Goal: Task Accomplishment & Management: Manage account settings

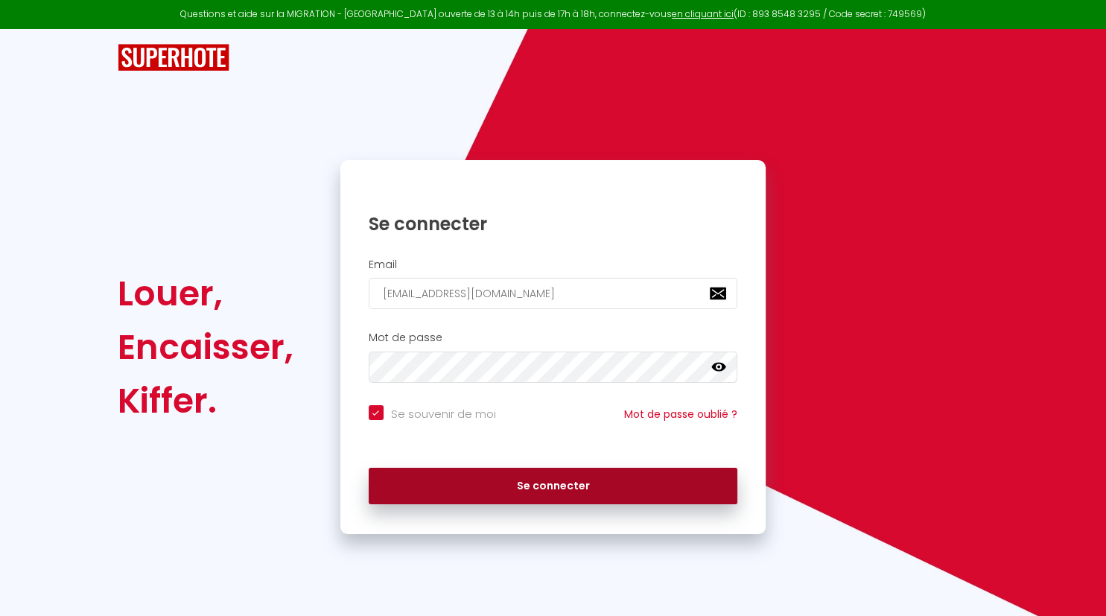
click at [511, 490] on button "Se connecter" at bounding box center [554, 486] width 370 height 37
checkbox input "true"
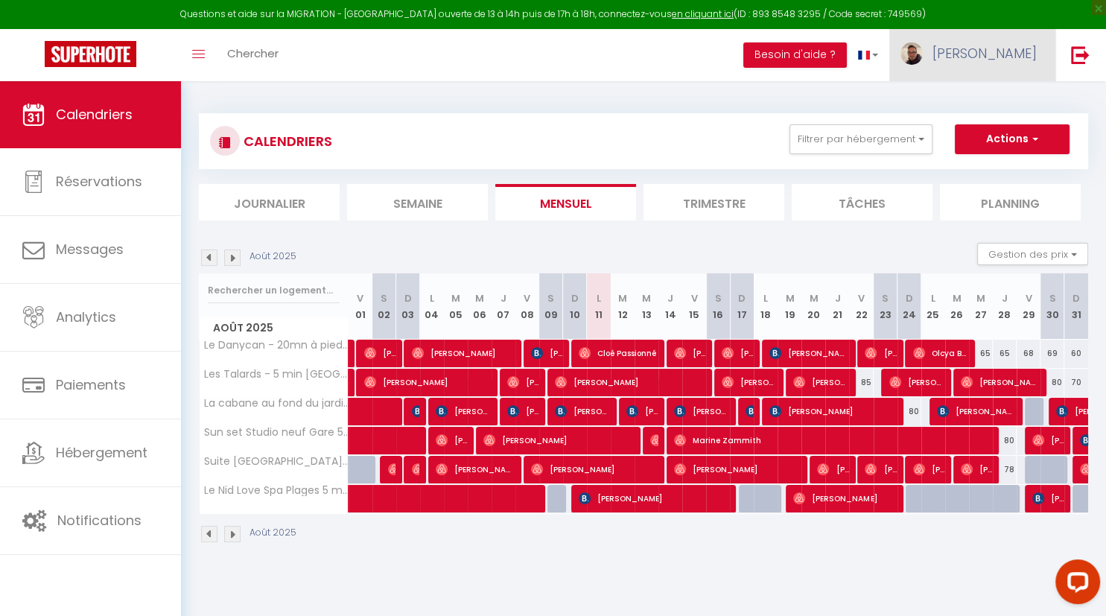
click at [1025, 64] on link "[PERSON_NAME]" at bounding box center [973, 55] width 166 height 52
click at [981, 121] on link "Équipe" at bounding box center [996, 130] width 110 height 25
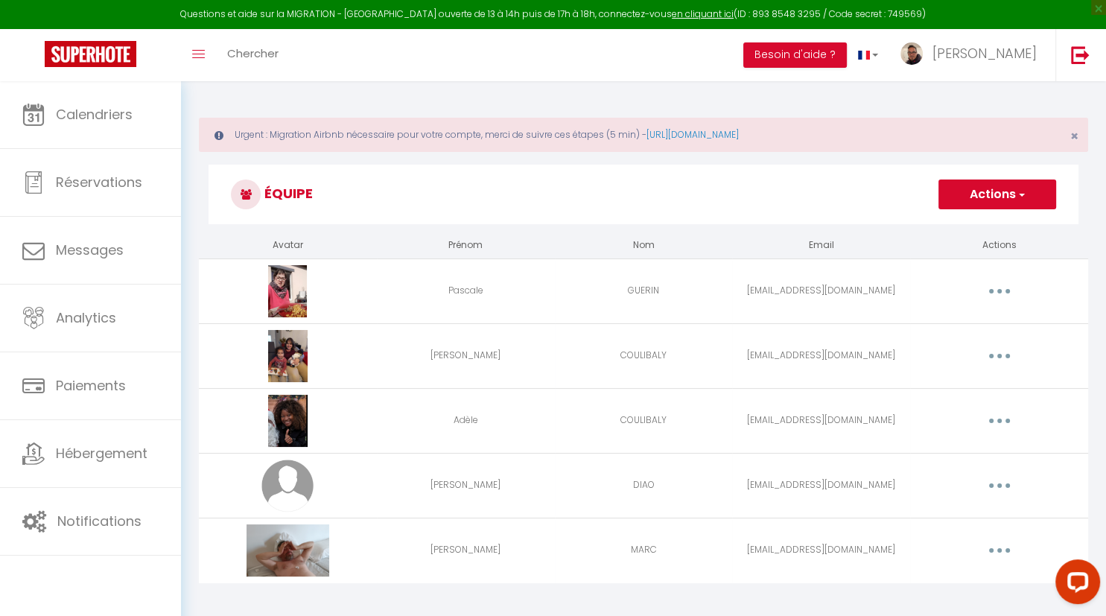
click at [792, 288] on td "[EMAIL_ADDRESS][DOMAIN_NAME]" at bounding box center [821, 291] width 178 height 65
click at [791, 288] on td "[EMAIL_ADDRESS][DOMAIN_NAME]" at bounding box center [821, 291] width 178 height 65
click at [994, 288] on button "button" at bounding box center [1000, 291] width 42 height 24
click at [961, 317] on link "Editer" at bounding box center [961, 325] width 110 height 25
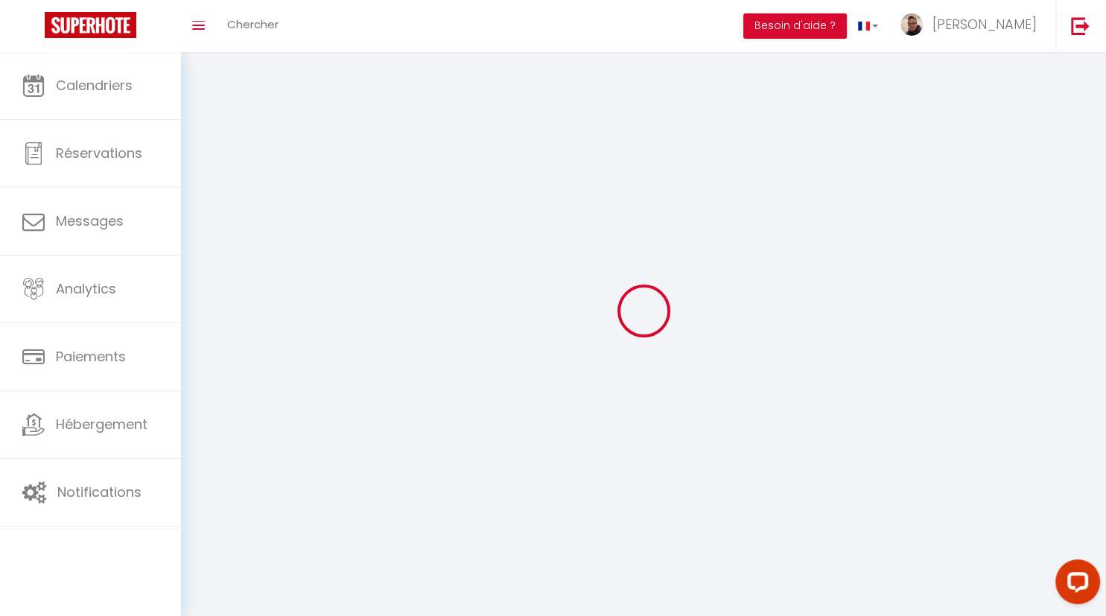
type input "[EMAIL_ADDRESS][DOMAIN_NAME]"
type input "Pascale"
type input "GUERIN"
type input "[EMAIL_ADDRESS][DOMAIN_NAME]"
type textarea "[URL][DOMAIN_NAME]"
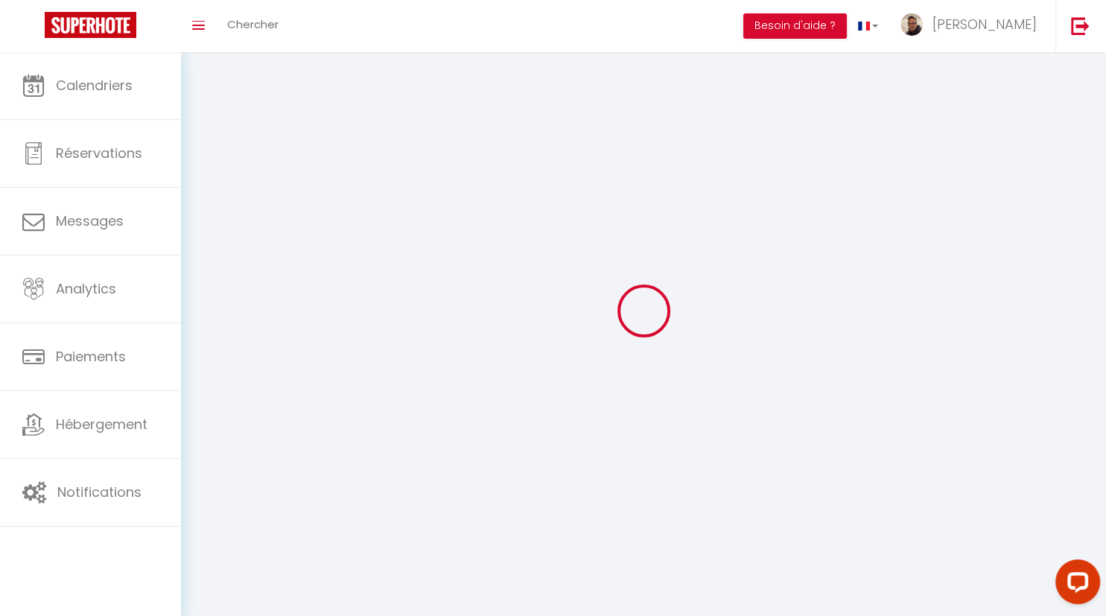
checkbox input "true"
checkbox input "false"
checkbox input "true"
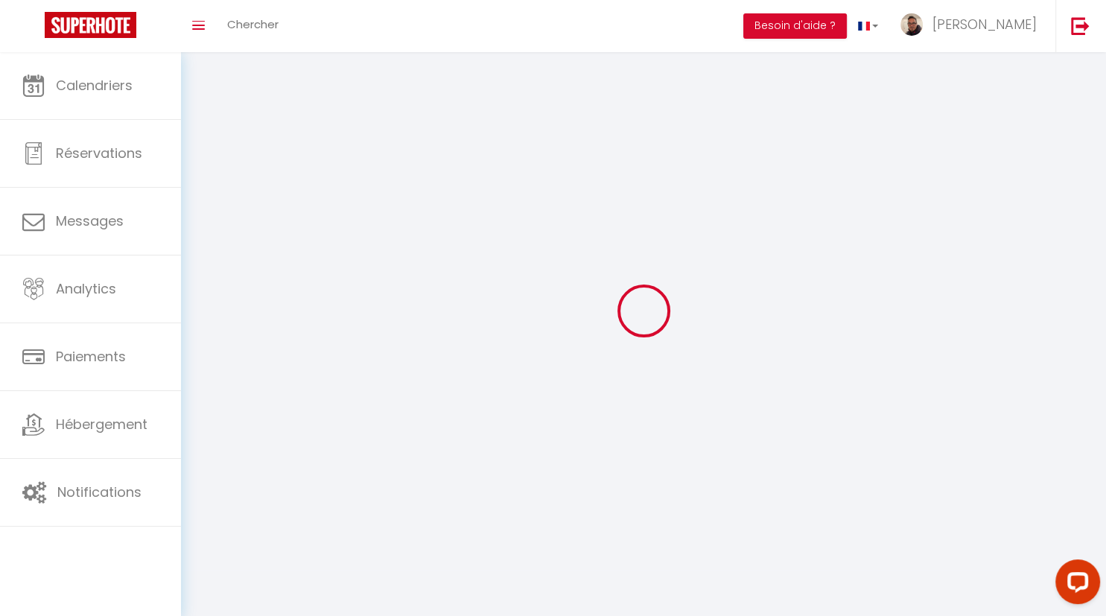
checkbox input "true"
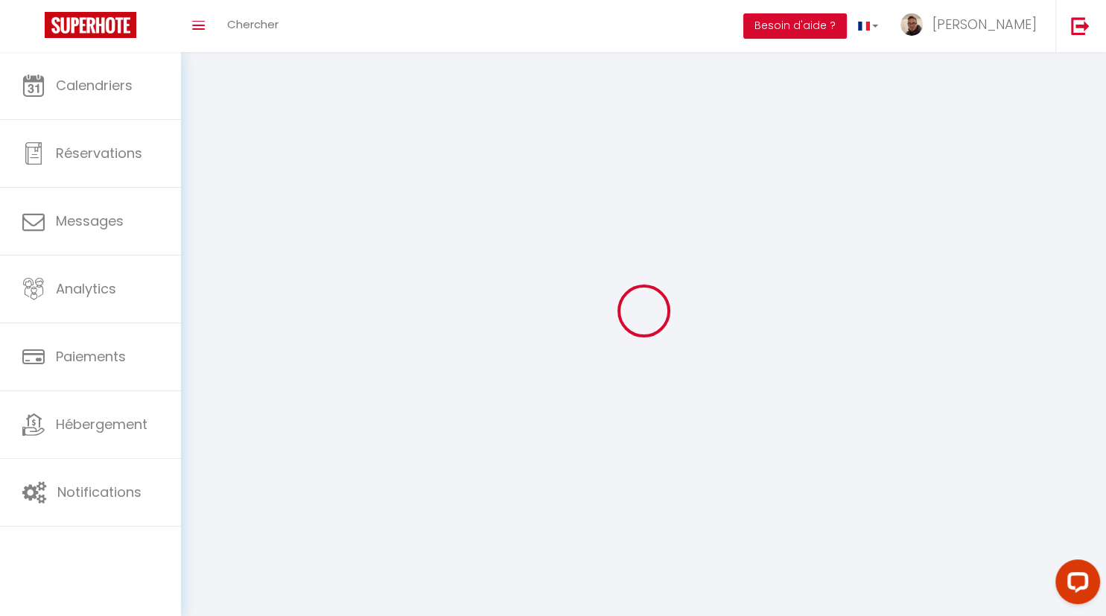
checkbox input "true"
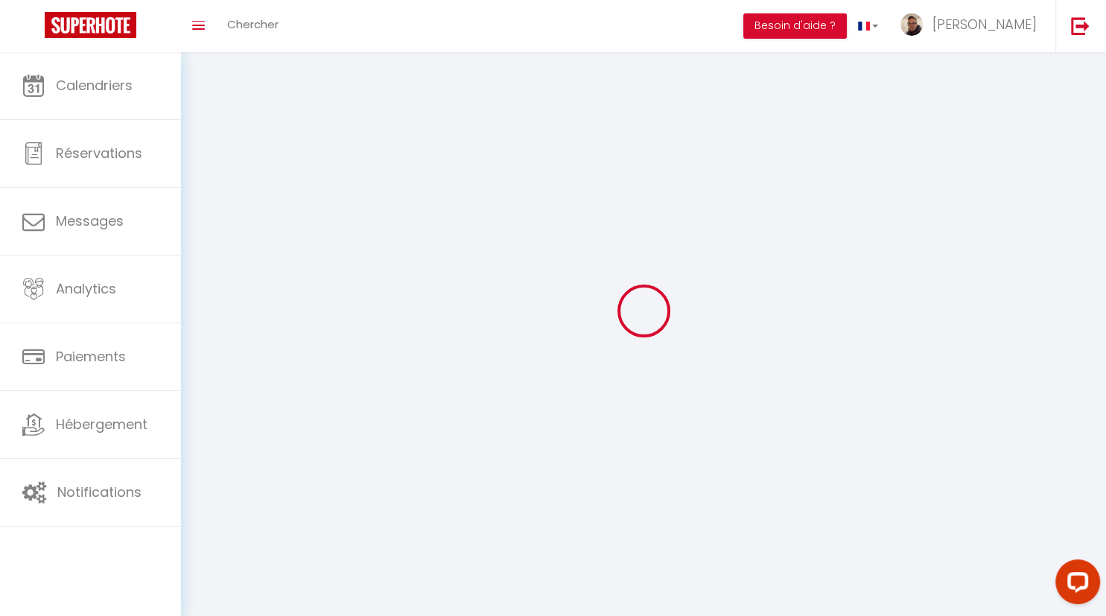
checkbox input "true"
select select
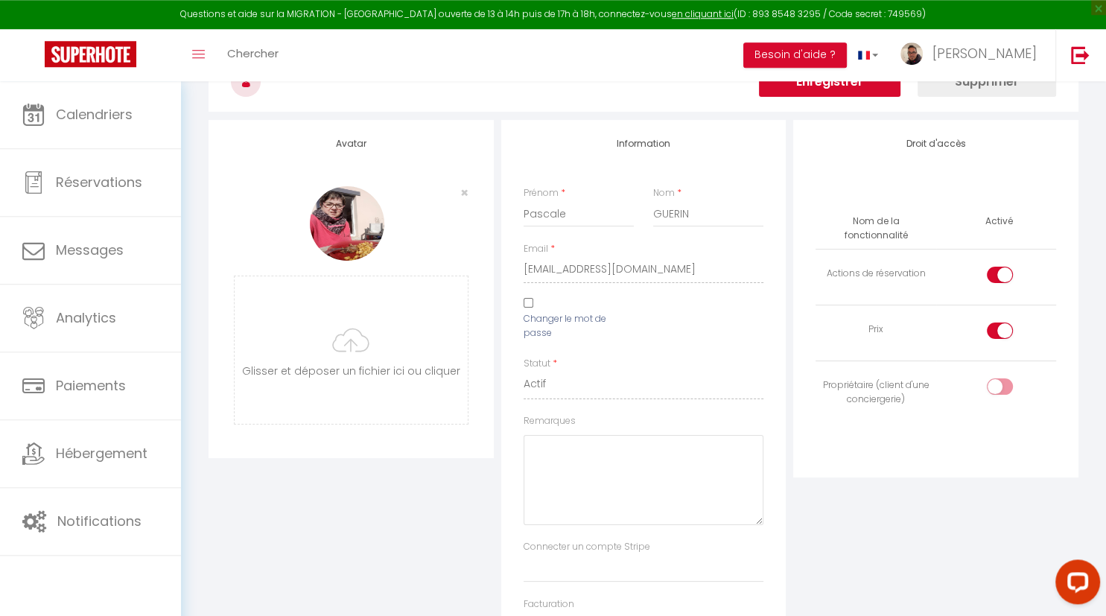
scroll to position [157, 0]
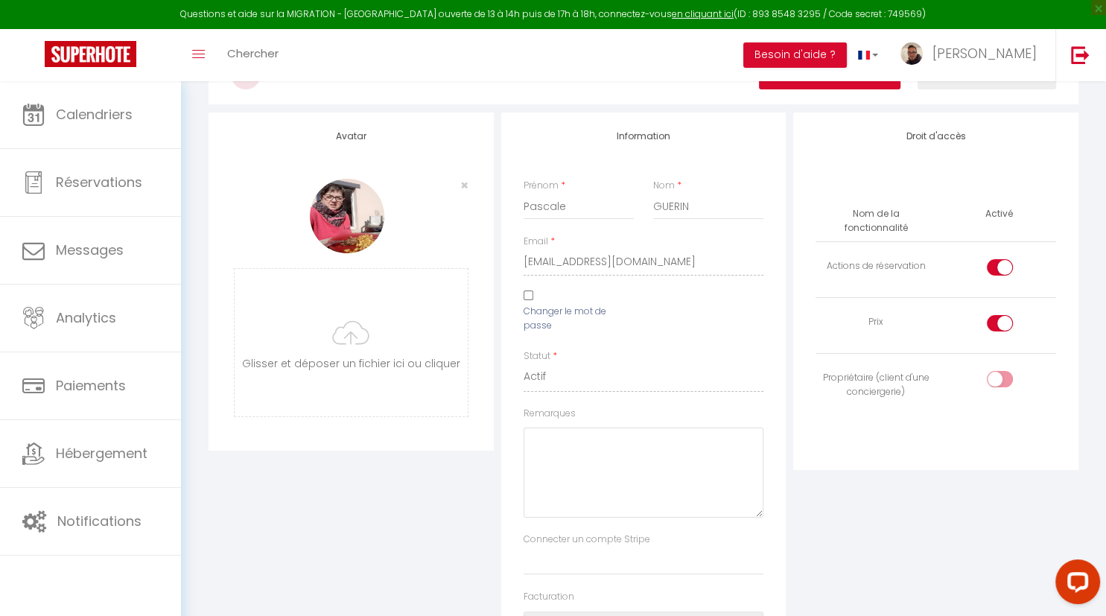
click at [528, 303] on div "Changer le mot de passe" at bounding box center [579, 315] width 130 height 48
click at [528, 296] on input "Changer le mot de passe" at bounding box center [529, 296] width 10 height 10
checkbox input "true"
click at [686, 362] on label "Confirmer Mot de passe" at bounding box center [706, 356] width 107 height 14
click at [855, 537] on div "Droit d'accès Nom de la fonctionnalité Activé Actions de réservation Prix Propr…" at bounding box center [936, 459] width 293 height 693
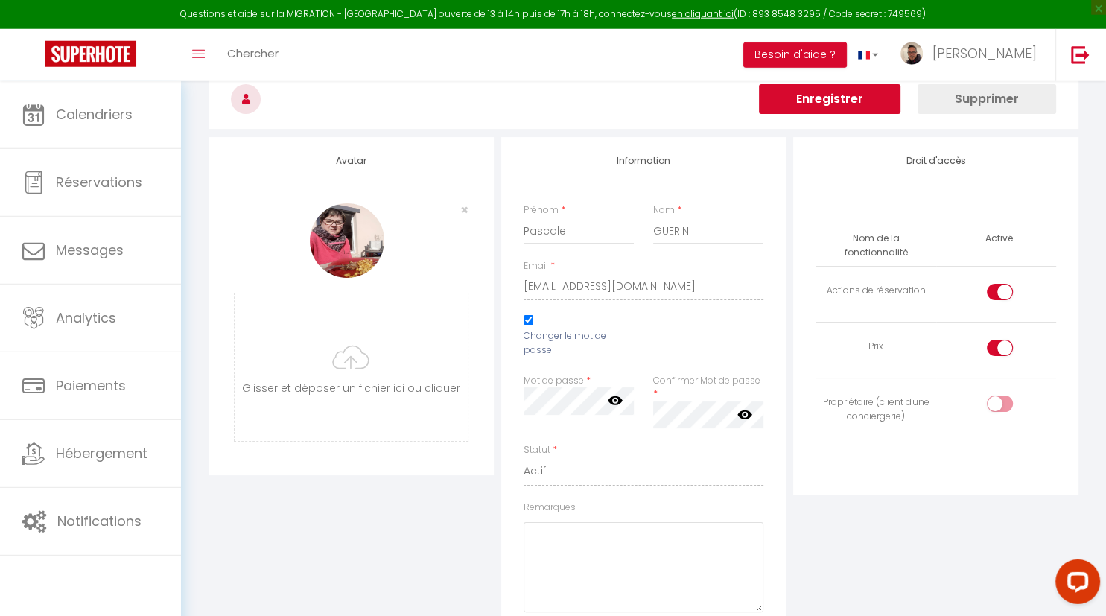
scroll to position [18, 0]
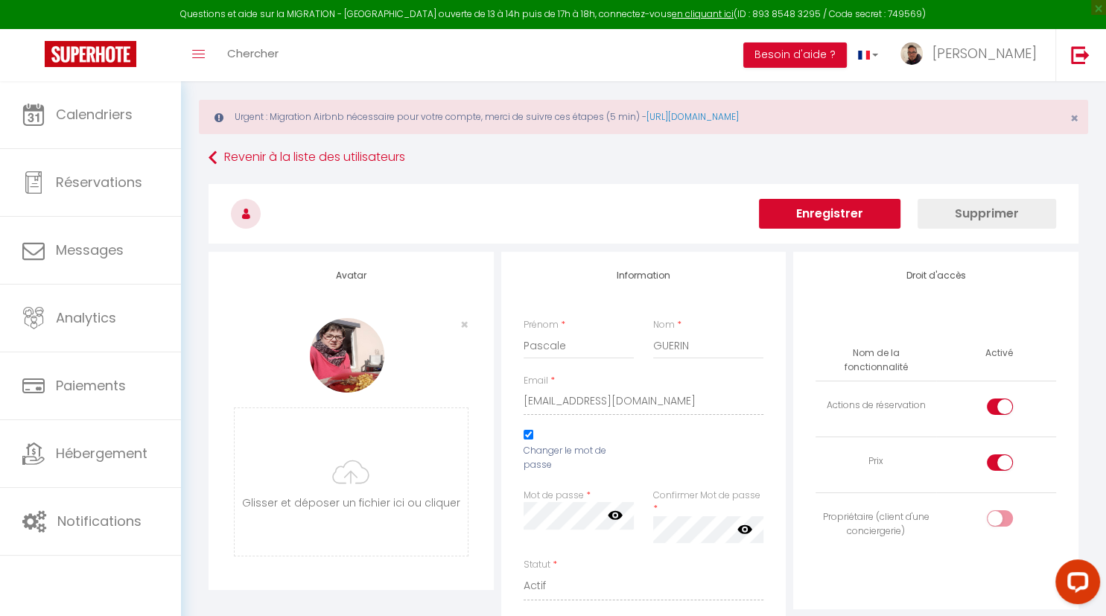
click at [615, 517] on icon at bounding box center [615, 515] width 15 height 15
click at [744, 530] on icon at bounding box center [745, 529] width 15 height 15
click at [872, 219] on button "Enregistrer" at bounding box center [830, 214] width 142 height 30
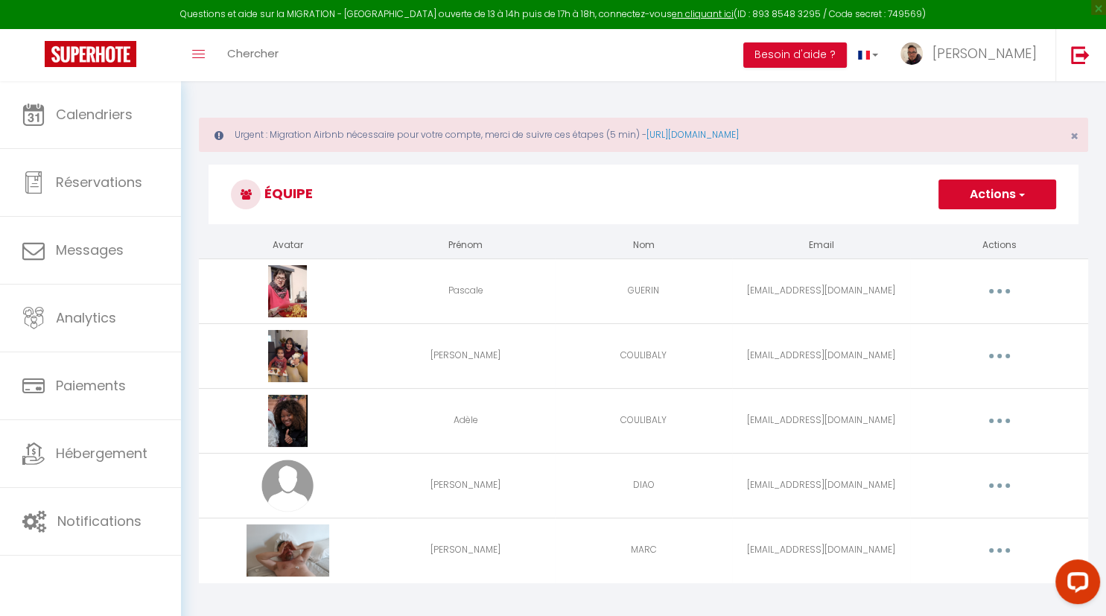
click at [1010, 417] on button "button" at bounding box center [1000, 421] width 42 height 24
click at [965, 448] on link "Editer" at bounding box center [961, 455] width 110 height 25
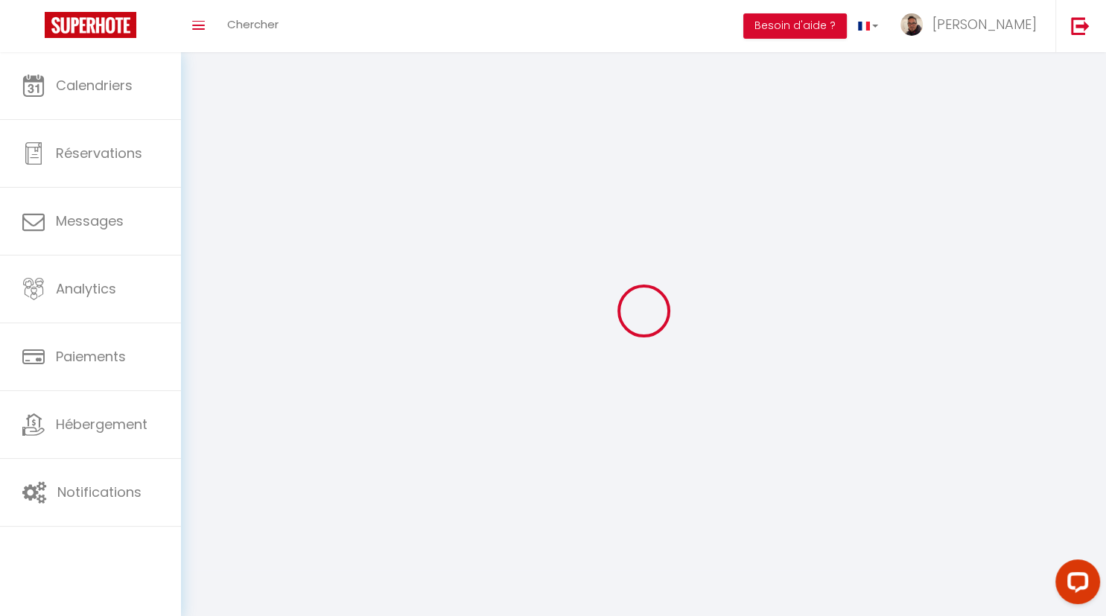
type input "[EMAIL_ADDRESS][DOMAIN_NAME]"
select select
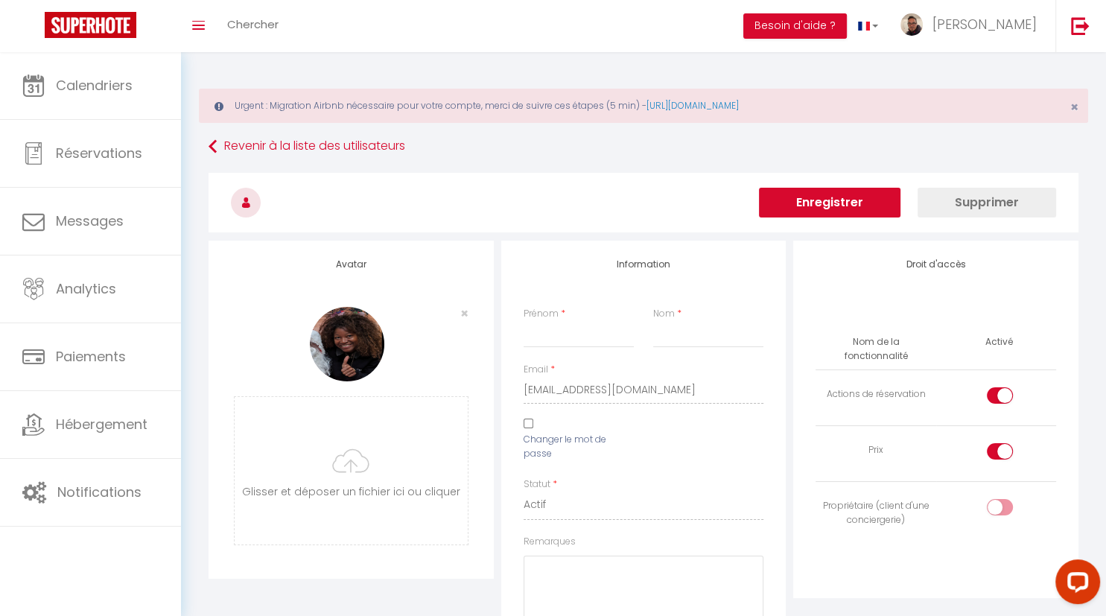
type input "Adèle"
type input "COULIBALY"
type input "[EMAIL_ADDRESS][DOMAIN_NAME]"
select select
type textarea "[URL][DOMAIN_NAME]"
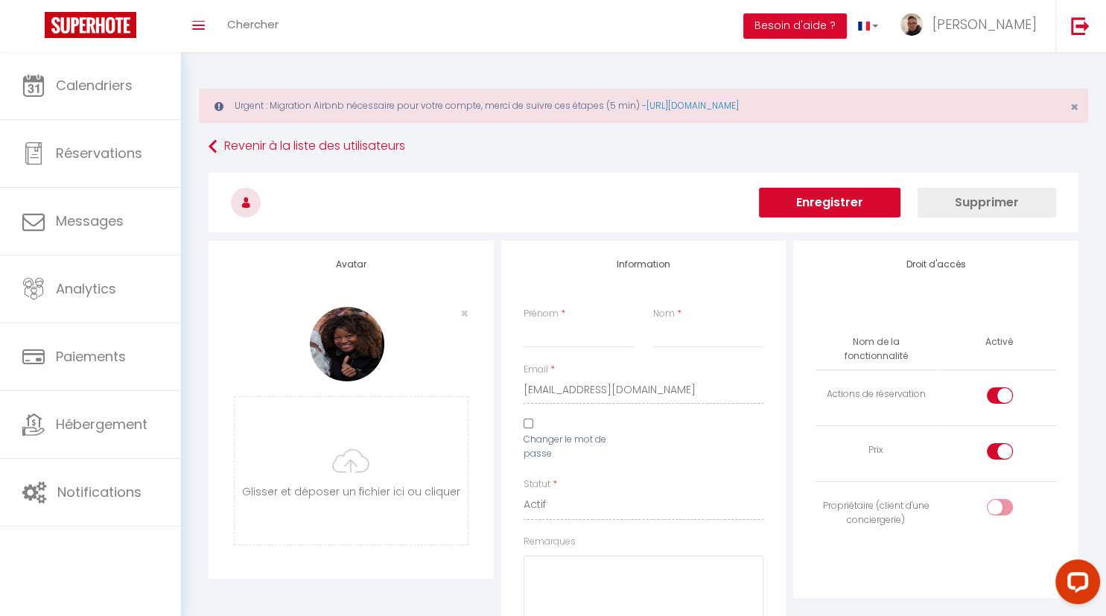
checkbox input "true"
checkbox input "false"
checkbox input "true"
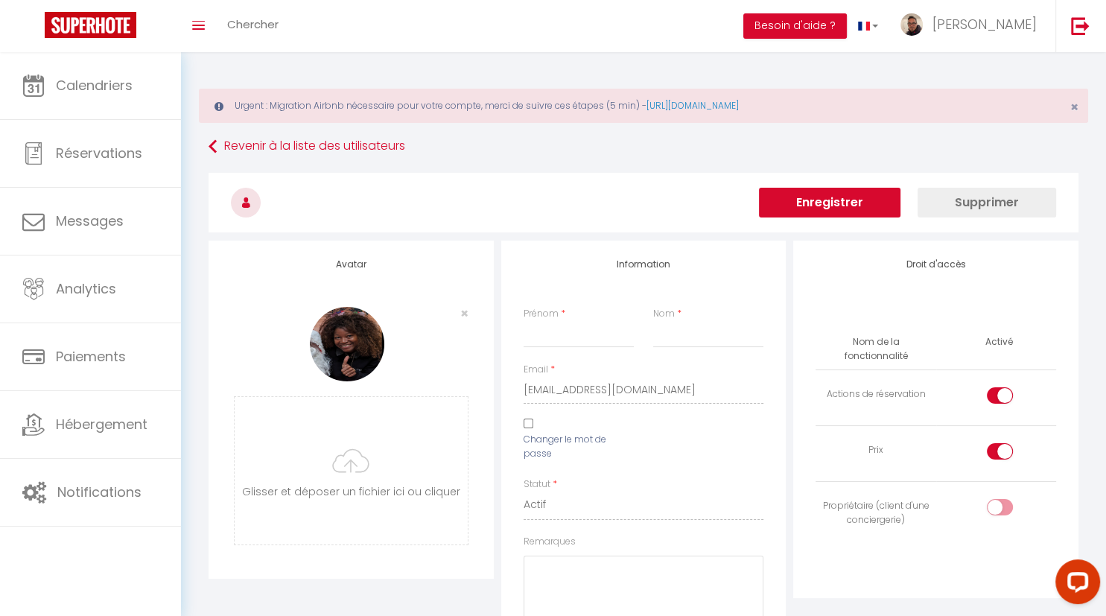
checkbox input "true"
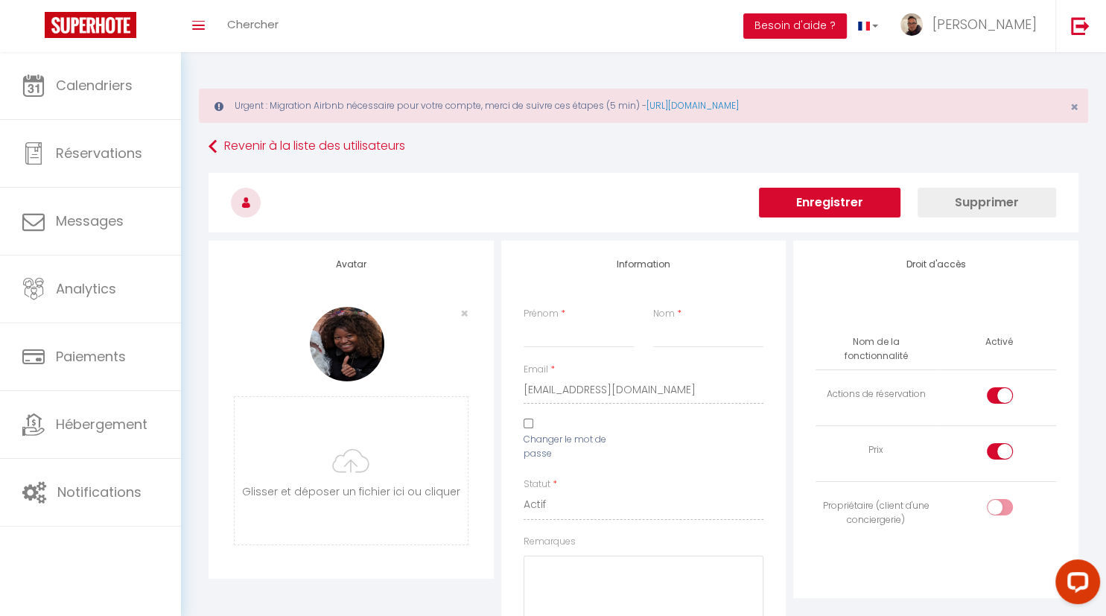
checkbox input "true"
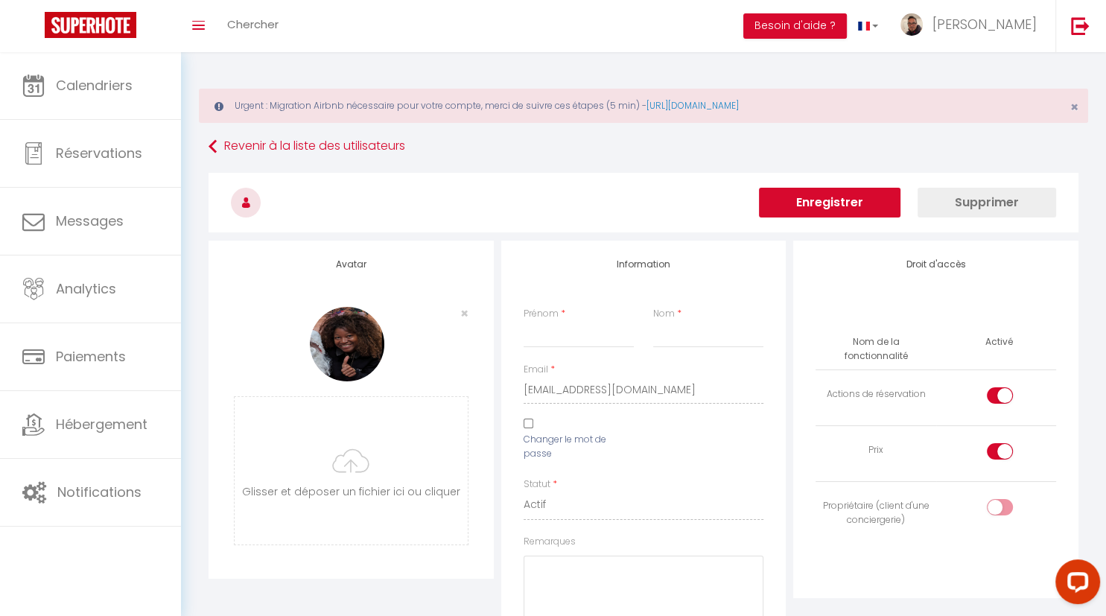
checkbox input "true"
checkbox input "false"
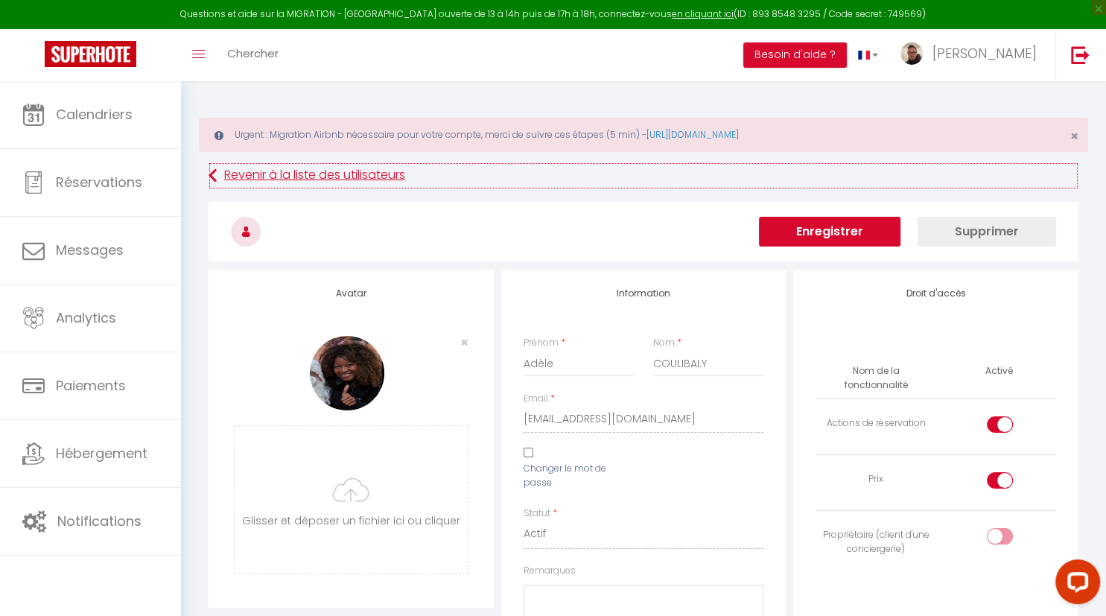
click at [291, 174] on link "Revenir à la liste des utilisateurs" at bounding box center [644, 175] width 870 height 27
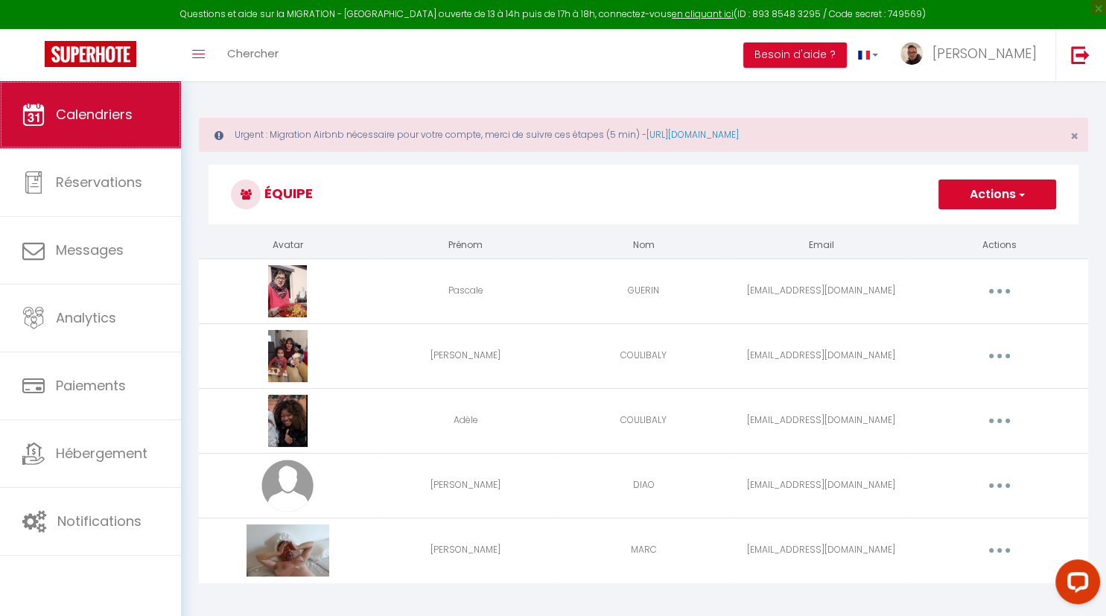
click at [70, 98] on link "Calendriers" at bounding box center [90, 114] width 181 height 67
